Goal: Information Seeking & Learning: Learn about a topic

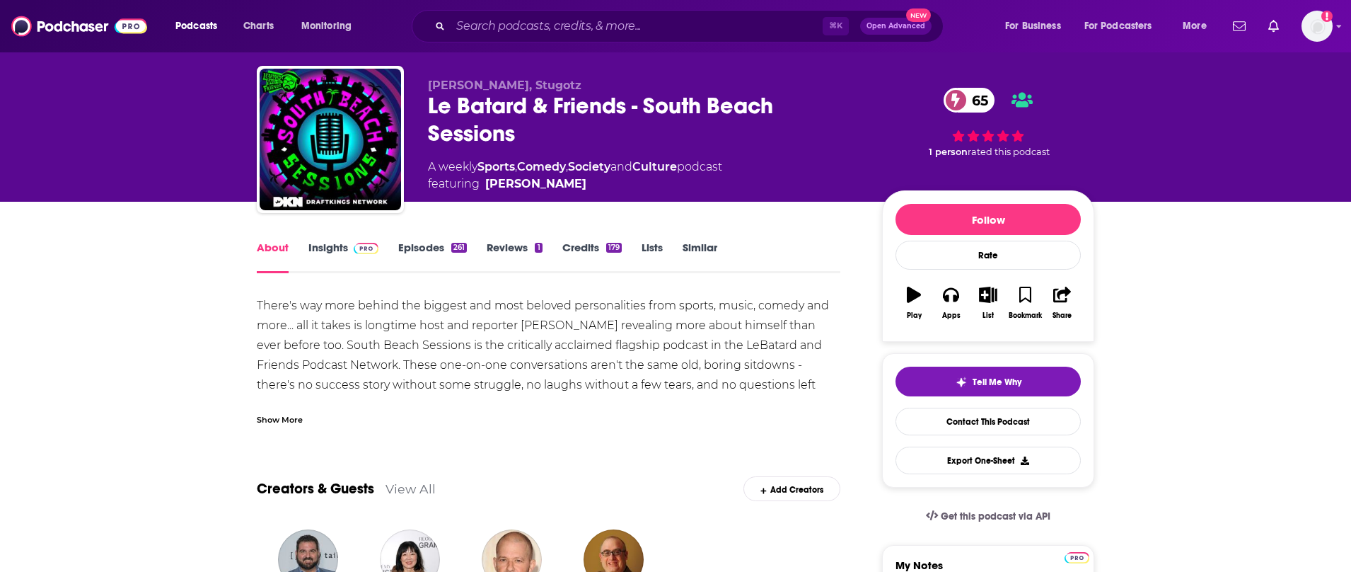
scroll to position [27, 0]
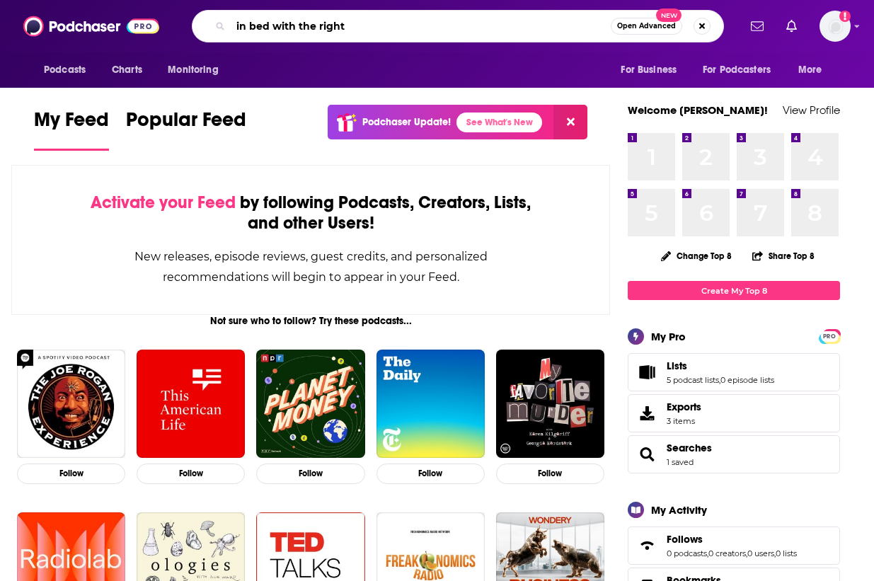
type input "in bed with the right"
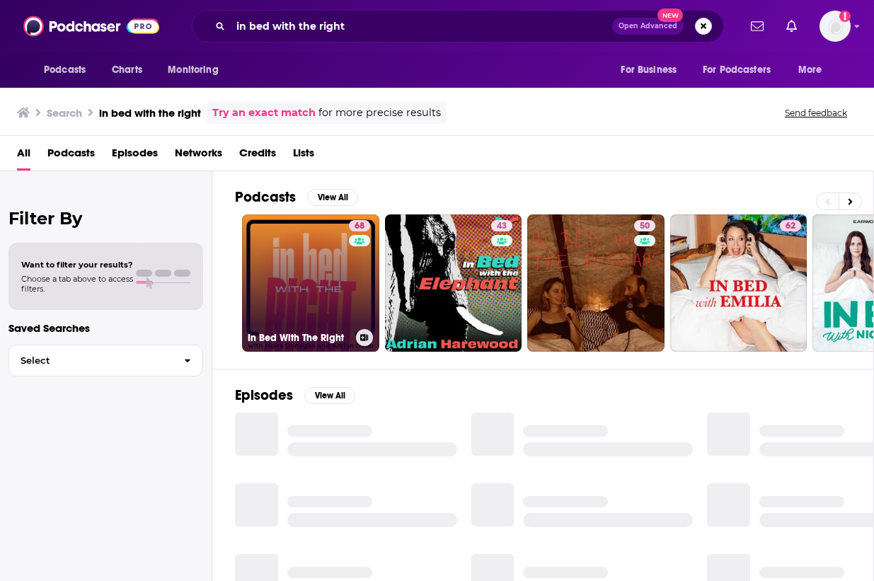
click at [316, 264] on link "68 In Bed With The Right" at bounding box center [310, 282] width 137 height 137
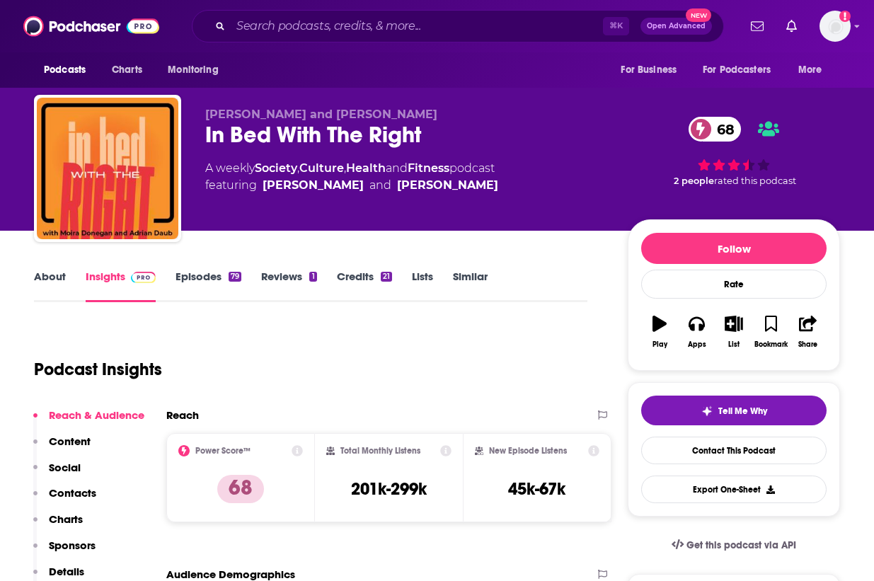
click at [62, 276] on link "About" at bounding box center [50, 286] width 32 height 33
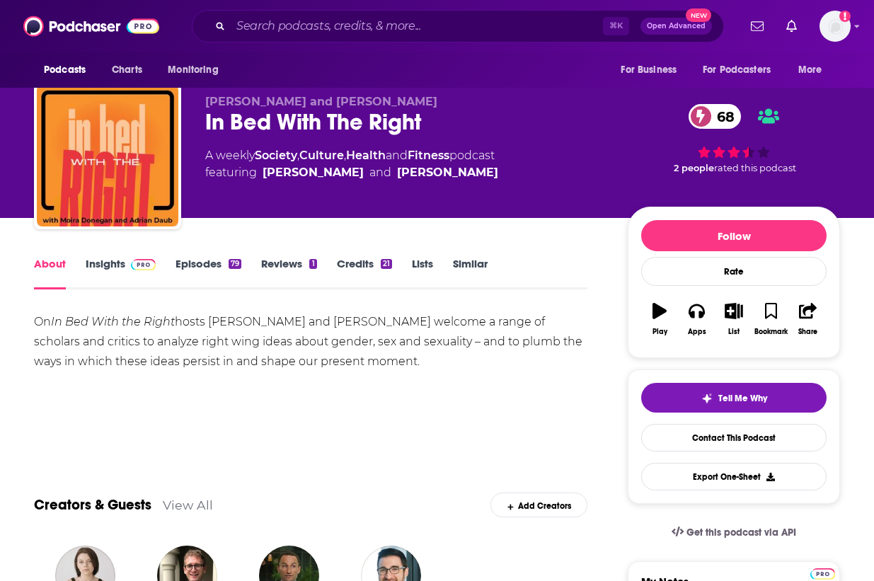
scroll to position [13, 0]
